Goal: Task Accomplishment & Management: Complete application form

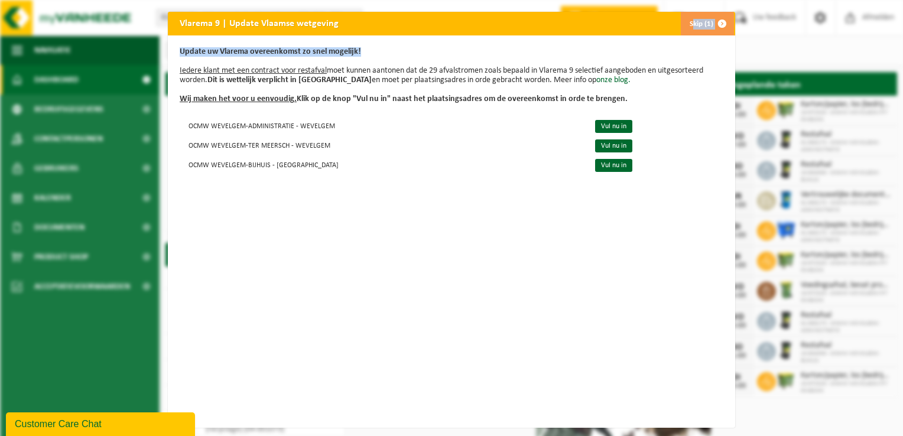
drag, startPoint x: 615, startPoint y: 21, endPoint x: 582, endPoint y: 53, distance: 45.5
click at [582, 53] on div "Vlarema 9 | Update Vlaamse wetgeving Skip (1) Update uw Vlarema overeenkomst zo…" at bounding box center [451, 220] width 567 height 416
drag, startPoint x: 451, startPoint y: 158, endPoint x: 459, endPoint y: 154, distance: 8.5
click at [456, 155] on td "OCMW WEVELGEM-BIJHUIS - MOORSELE" at bounding box center [382, 165] width 405 height 20
click at [600, 125] on link "Vul nu in" at bounding box center [613, 126] width 37 height 13
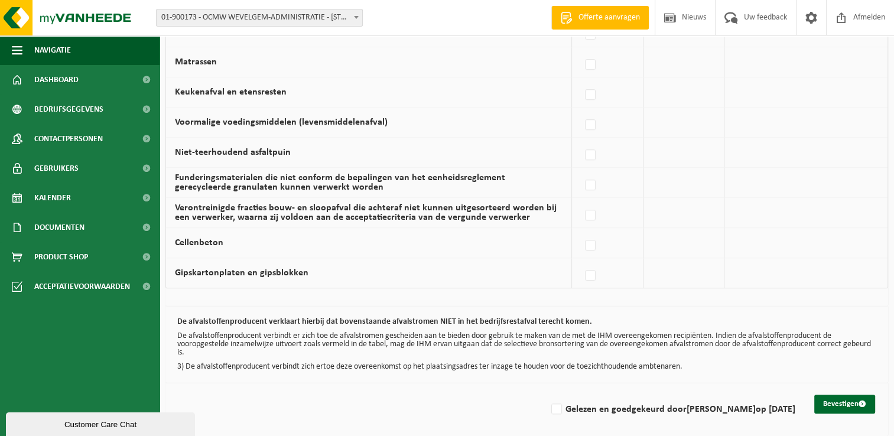
scroll to position [802, 0]
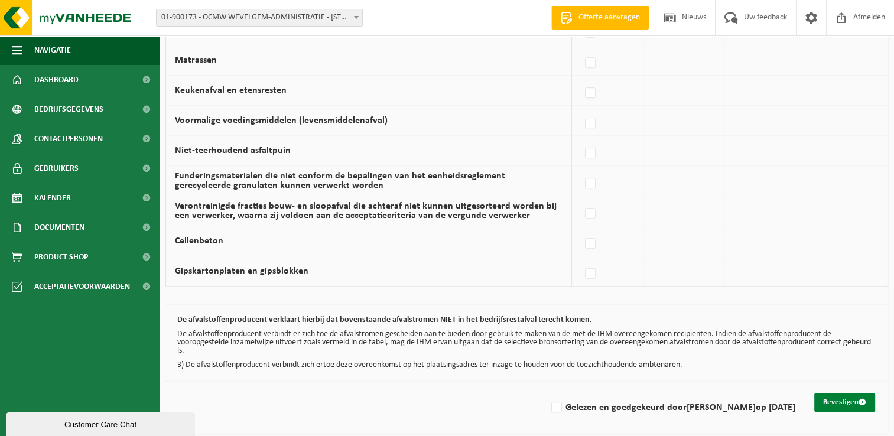
click at [837, 395] on button "Bevestigen" at bounding box center [844, 402] width 61 height 19
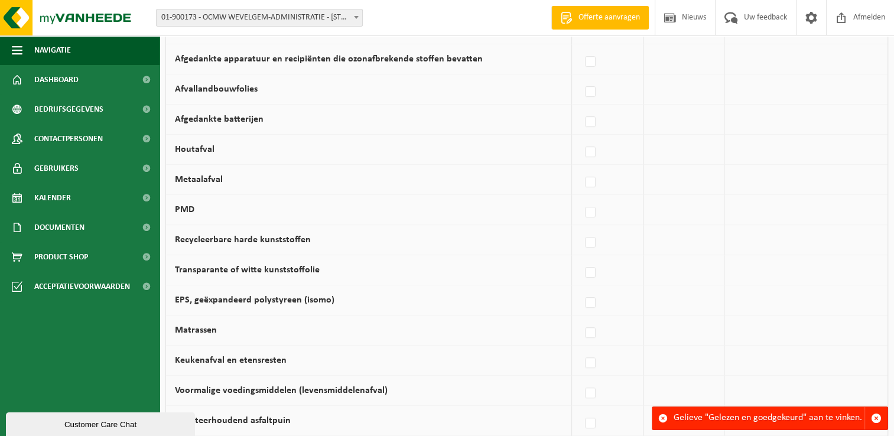
scroll to position [802, 0]
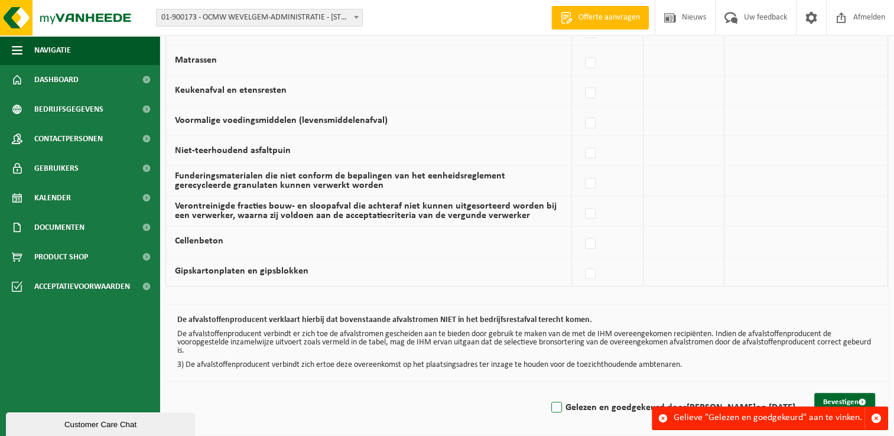
drag, startPoint x: 554, startPoint y: 405, endPoint x: 577, endPoint y: 399, distance: 23.1
click at [554, 405] on label "Gelezen en goedgekeurd door KATRIEN KINDT op 16/09/25" at bounding box center [672, 408] width 246 height 18
click at [547, 393] on input "Gelezen en goedgekeurd door KATRIEN KINDT op 16/09/25" at bounding box center [547, 392] width 1 height 1
checkbox input "true"
click at [829, 398] on button "Bevestigen" at bounding box center [844, 402] width 61 height 19
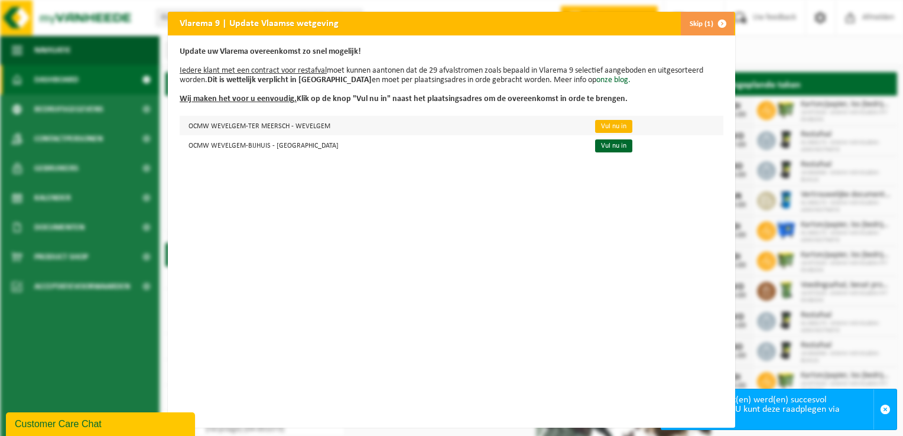
click at [604, 124] on link "Vul nu in" at bounding box center [613, 126] width 37 height 13
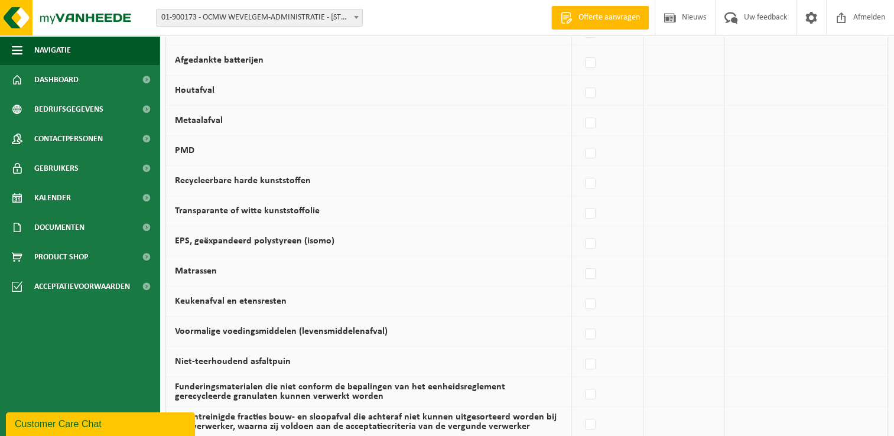
scroll to position [802, 0]
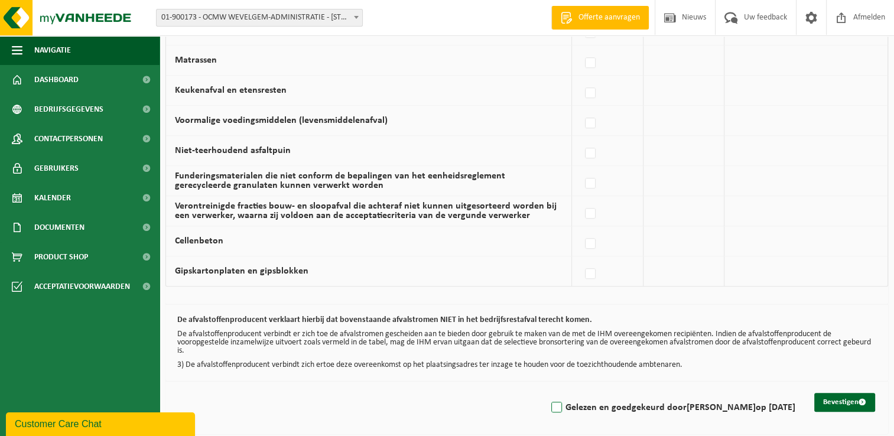
click at [555, 403] on label "Gelezen en goedgekeurd door KATRIEN KINDT op 16/09/25" at bounding box center [672, 408] width 246 height 18
click at [547, 393] on input "Gelezen en goedgekeurd door KATRIEN KINDT op 16/09/25" at bounding box center [547, 392] width 1 height 1
checkbox input "true"
click at [833, 396] on button "Bevestigen" at bounding box center [844, 402] width 61 height 19
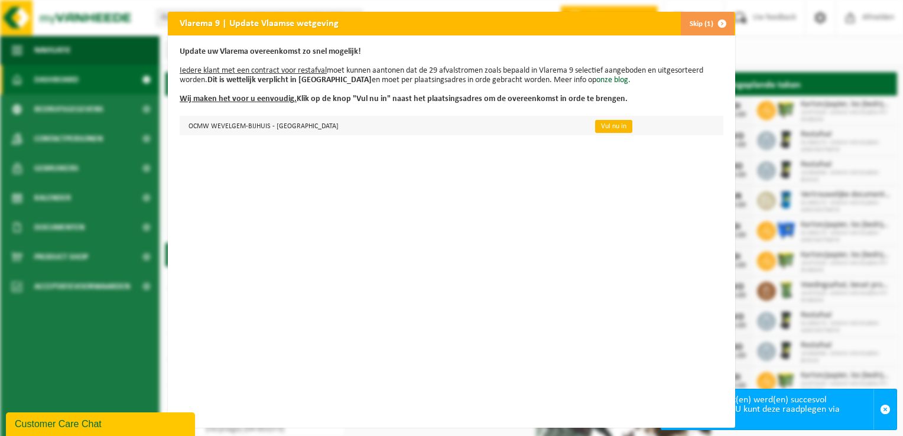
click at [595, 129] on link "Vul nu in" at bounding box center [613, 126] width 37 height 13
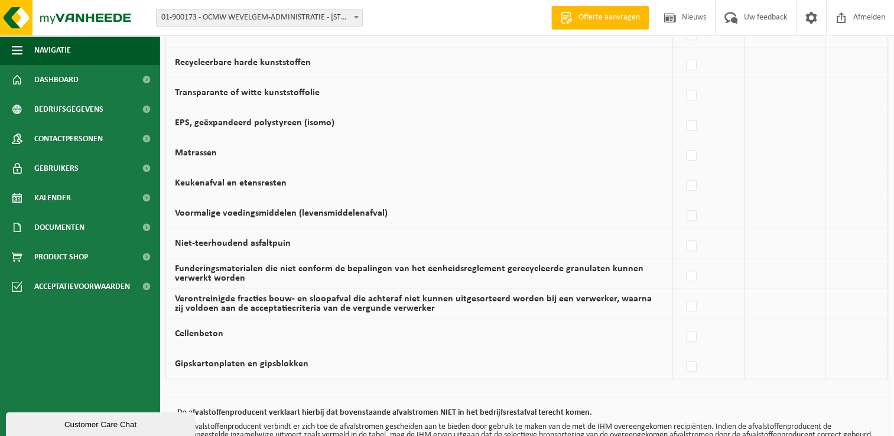
scroll to position [802, 0]
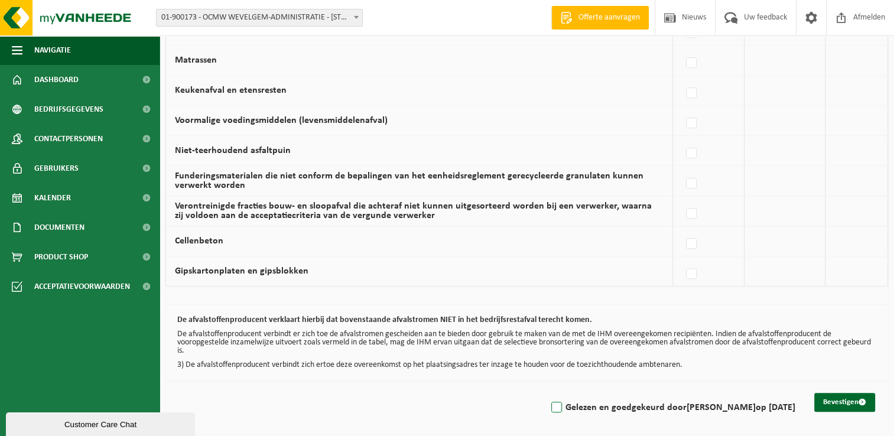
click at [561, 405] on label "Gelezen en goedgekeurd door [PERSON_NAME] op [DATE]" at bounding box center [672, 408] width 246 height 18
click at [547, 393] on input "Gelezen en goedgekeurd door [PERSON_NAME] op [DATE]" at bounding box center [547, 392] width 1 height 1
checkbox input "true"
click at [853, 393] on button "Bevestigen" at bounding box center [844, 402] width 61 height 19
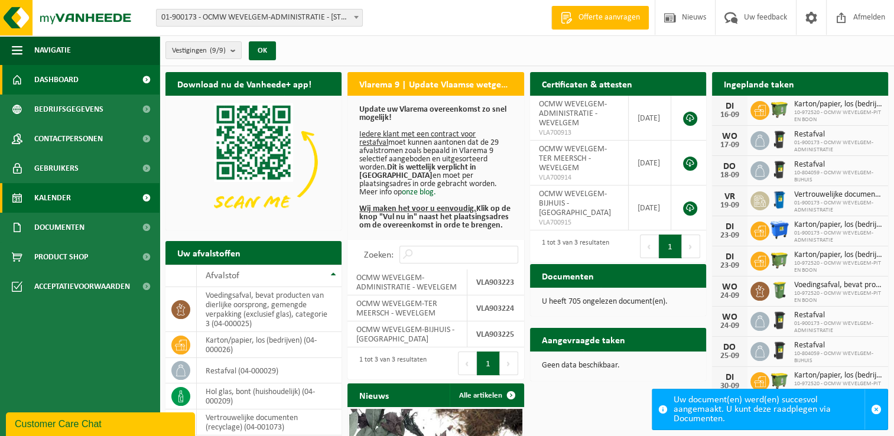
click at [54, 193] on span "Kalender" at bounding box center [52, 198] width 37 height 30
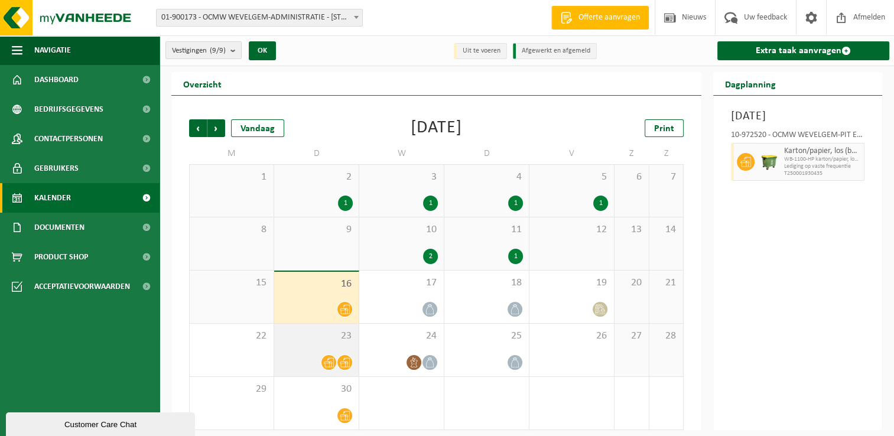
click at [343, 365] on icon at bounding box center [345, 363] width 10 height 10
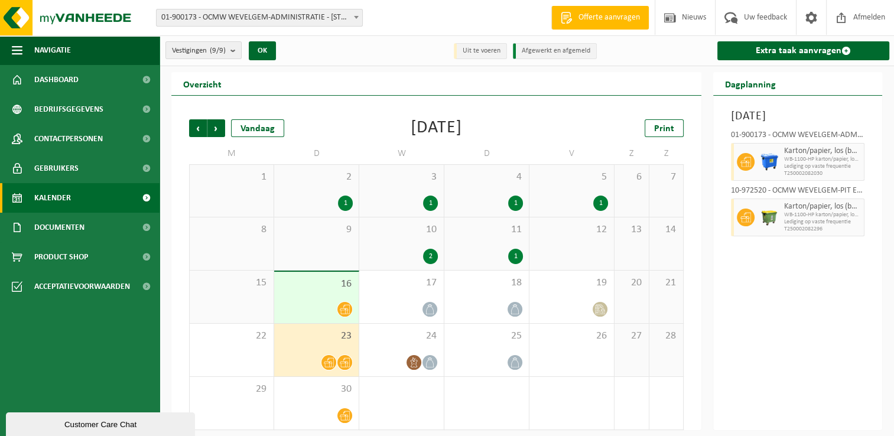
scroll to position [5, 0]
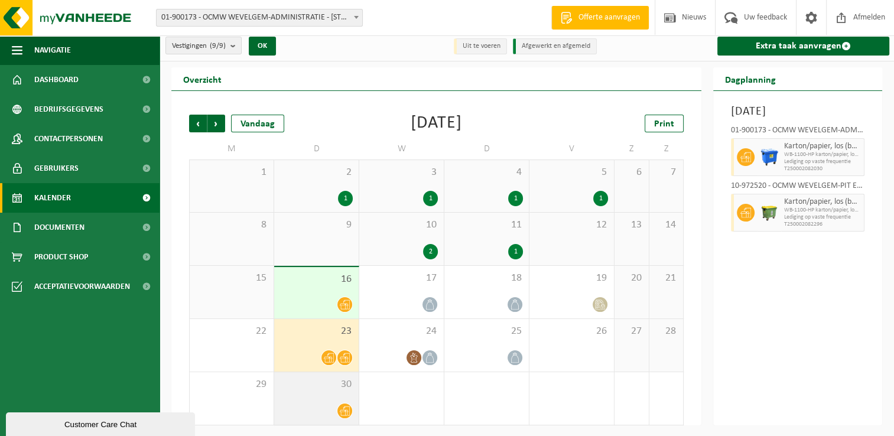
click at [343, 408] on icon at bounding box center [345, 411] width 10 height 10
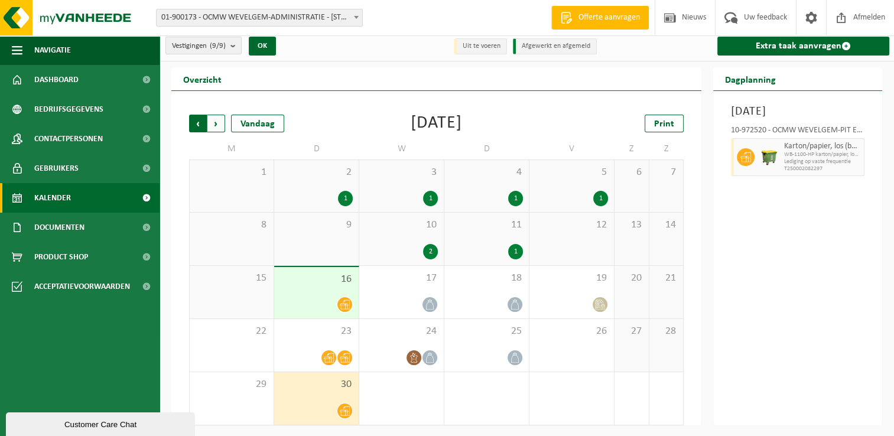
click at [212, 124] on span "Volgende" at bounding box center [216, 124] width 18 height 18
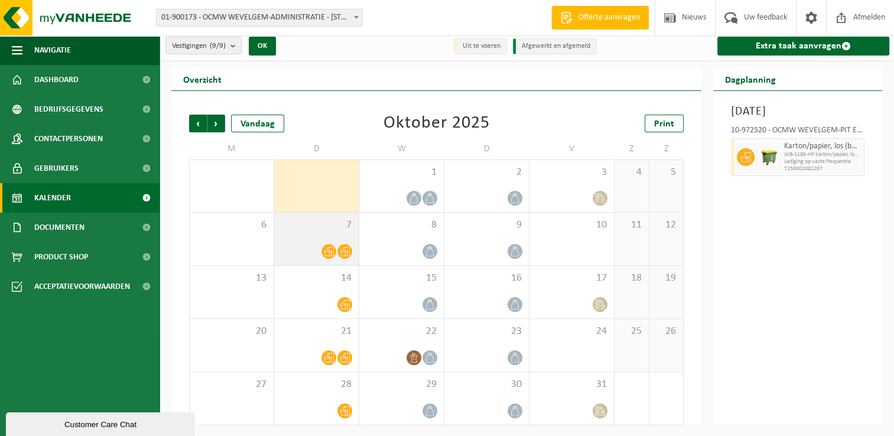
click at [342, 251] on icon at bounding box center [345, 251] width 10 height 10
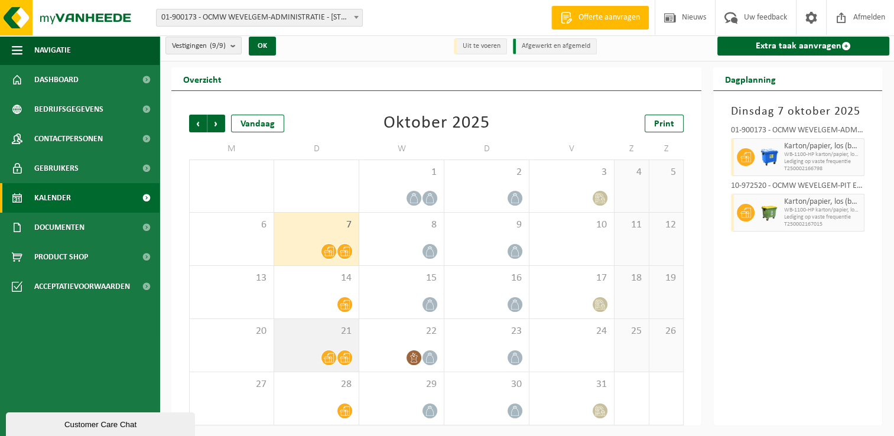
click at [345, 359] on icon at bounding box center [345, 357] width 10 height 9
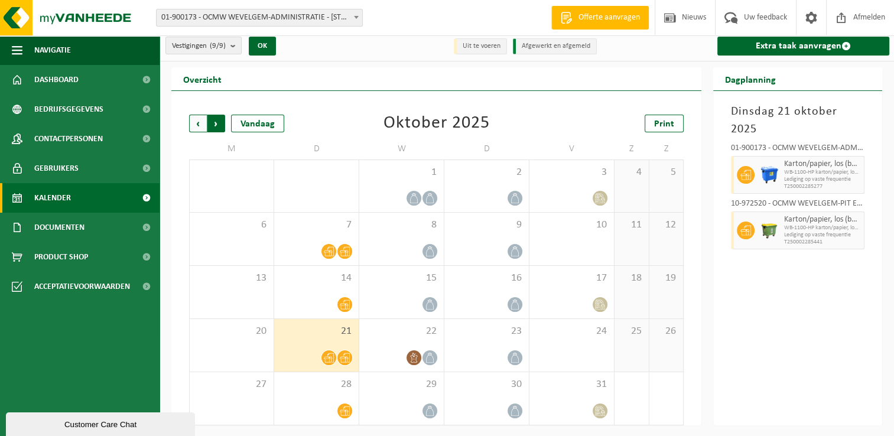
click at [192, 119] on span "Vorige" at bounding box center [198, 124] width 18 height 18
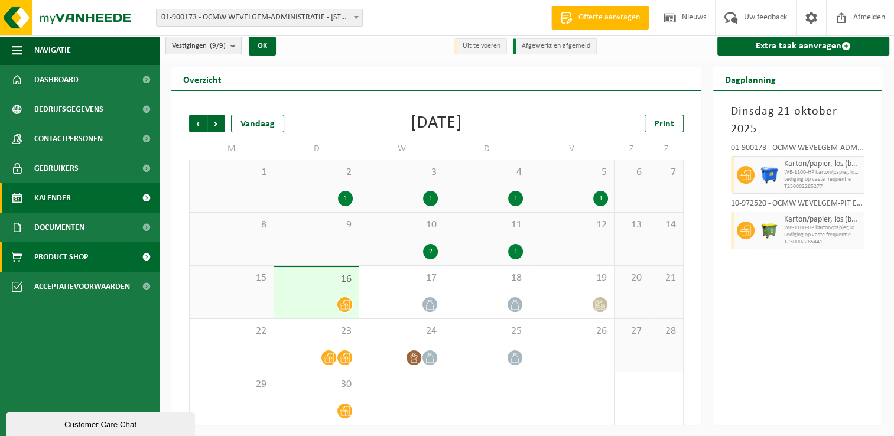
click at [81, 260] on span "Product Shop" at bounding box center [61, 257] width 54 height 30
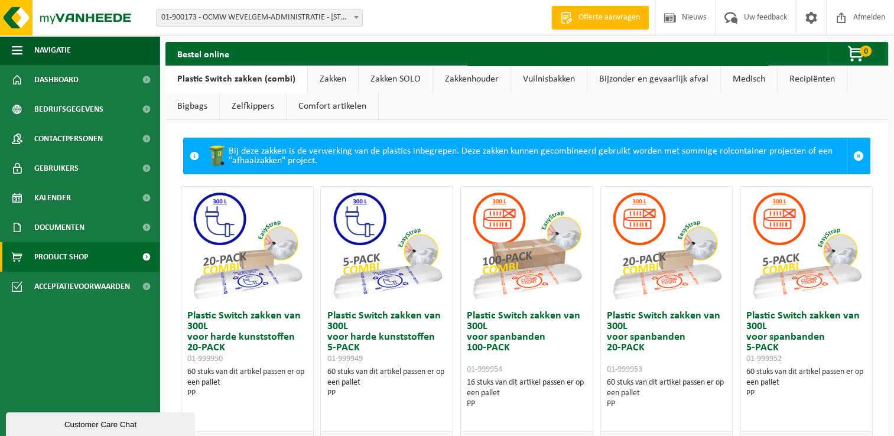
click at [553, 79] on link "Vuilnisbakken" at bounding box center [549, 79] width 76 height 27
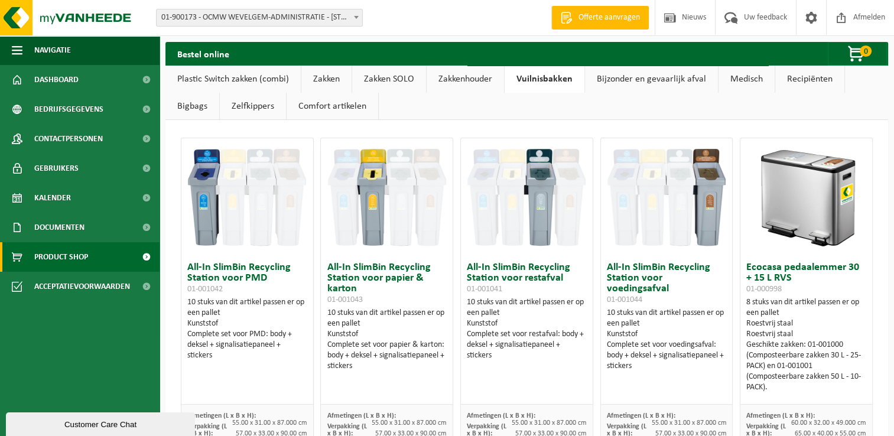
click at [804, 77] on link "Recipiënten" at bounding box center [809, 79] width 69 height 27
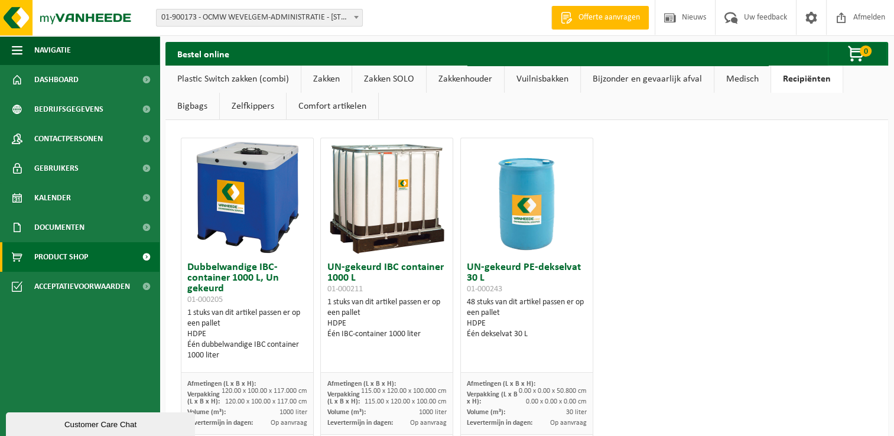
click at [190, 108] on link "Bigbags" at bounding box center [192, 106] width 54 height 27
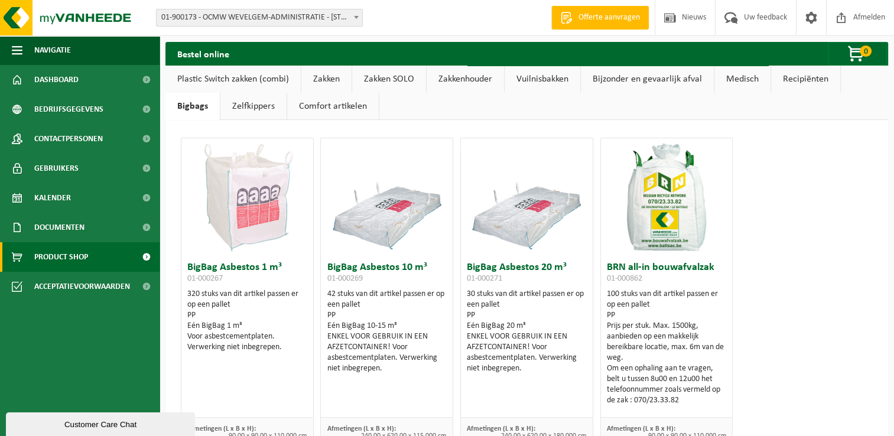
click at [236, 105] on link "Zelfkippers" at bounding box center [253, 106] width 66 height 27
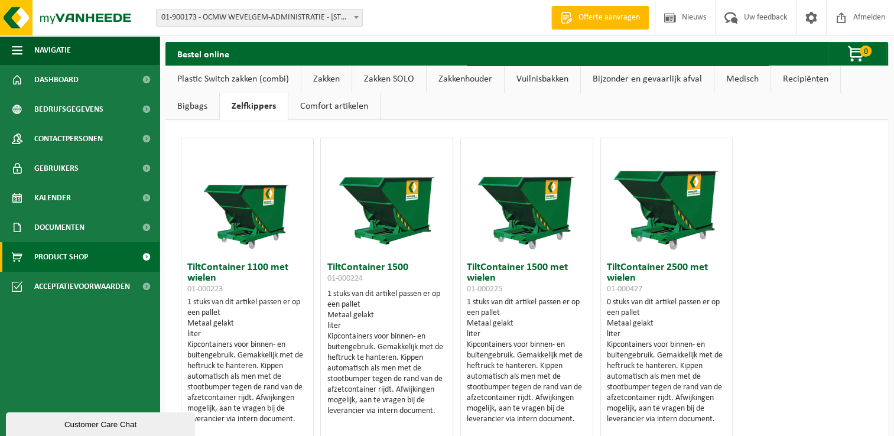
click at [325, 105] on link "Comfort artikelen" at bounding box center [334, 106] width 92 height 27
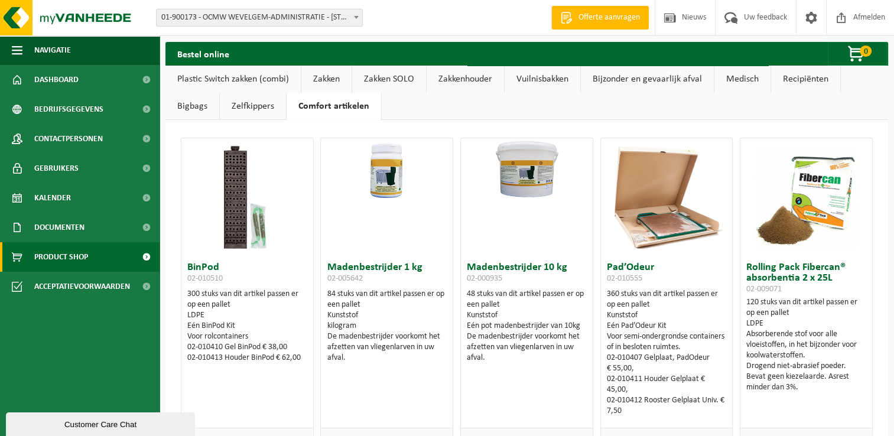
click at [530, 79] on link "Vuilnisbakken" at bounding box center [543, 79] width 76 height 27
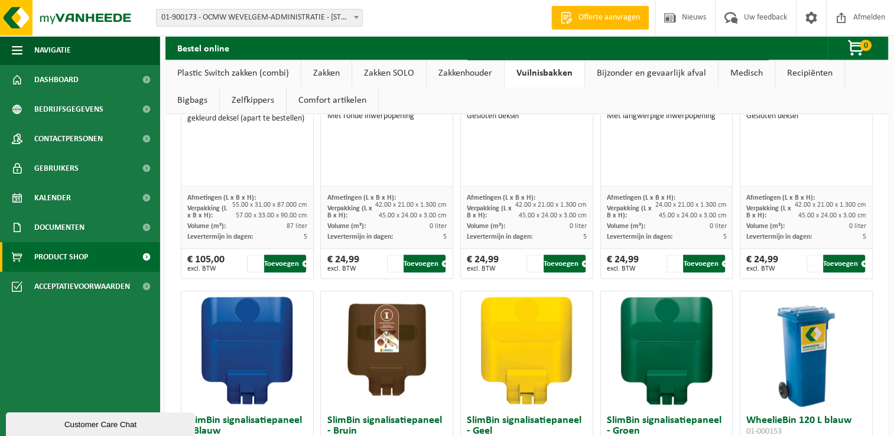
scroll to position [1536, 0]
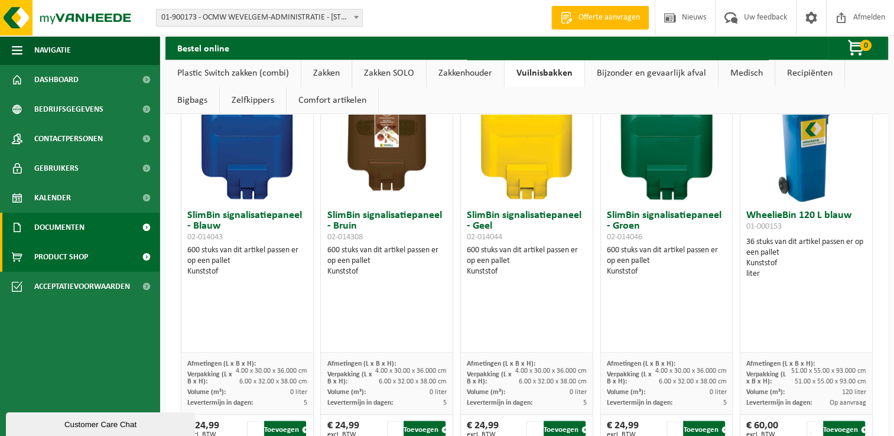
click at [57, 227] on span "Documenten" at bounding box center [59, 228] width 50 height 30
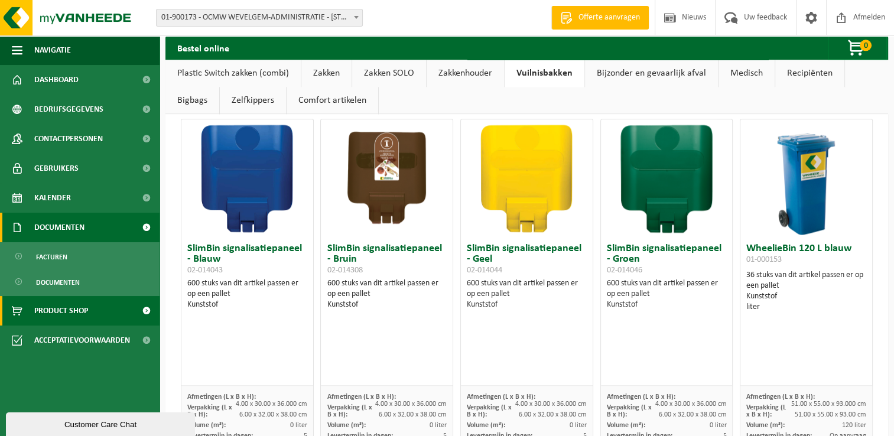
scroll to position [1477, 0]
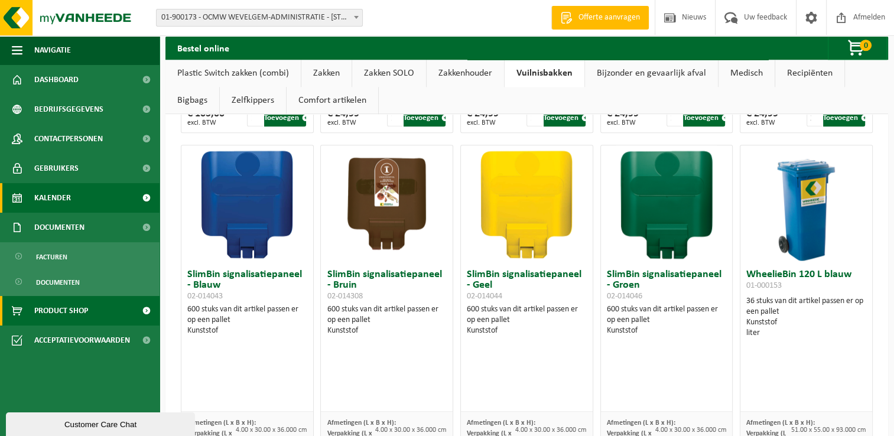
click at [61, 196] on span "Kalender" at bounding box center [52, 198] width 37 height 30
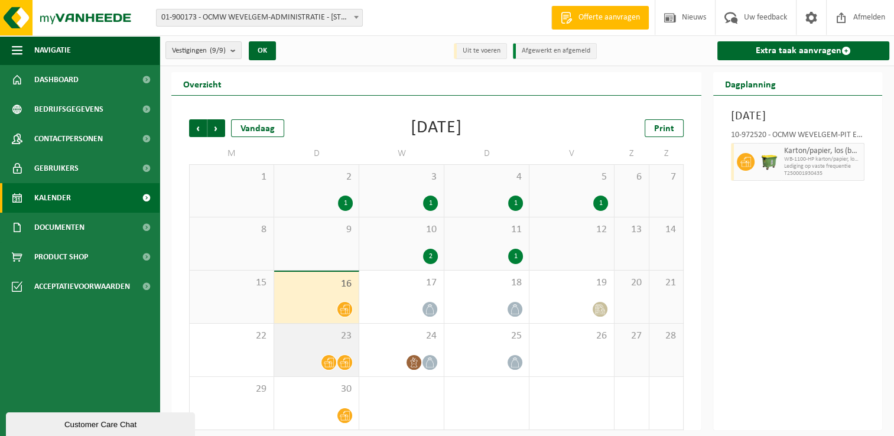
click at [343, 363] on icon at bounding box center [345, 363] width 10 height 10
